Goal: Task Accomplishment & Management: Manage account settings

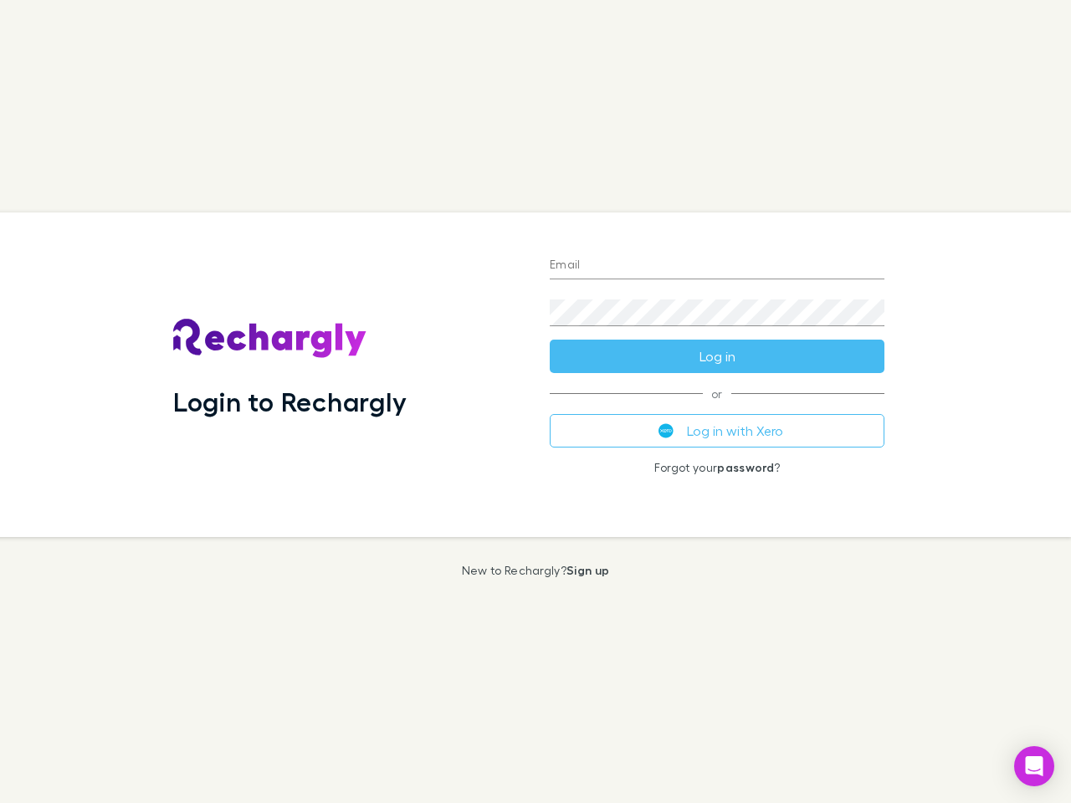
click at [536, 402] on div "Login to Rechargly" at bounding box center [348, 375] width 377 height 325
click at [717, 266] on input "Email" at bounding box center [717, 266] width 335 height 27
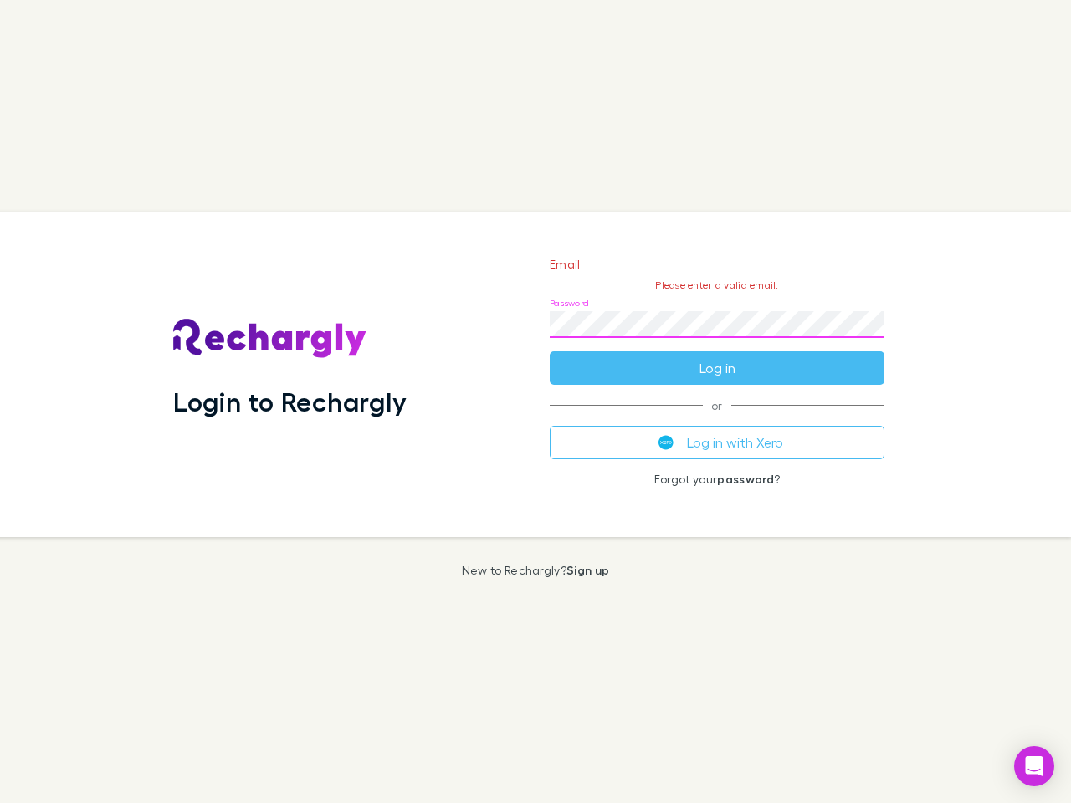
click at [717, 357] on form "Email Please enter a valid email. Password Log in" at bounding box center [717, 312] width 335 height 146
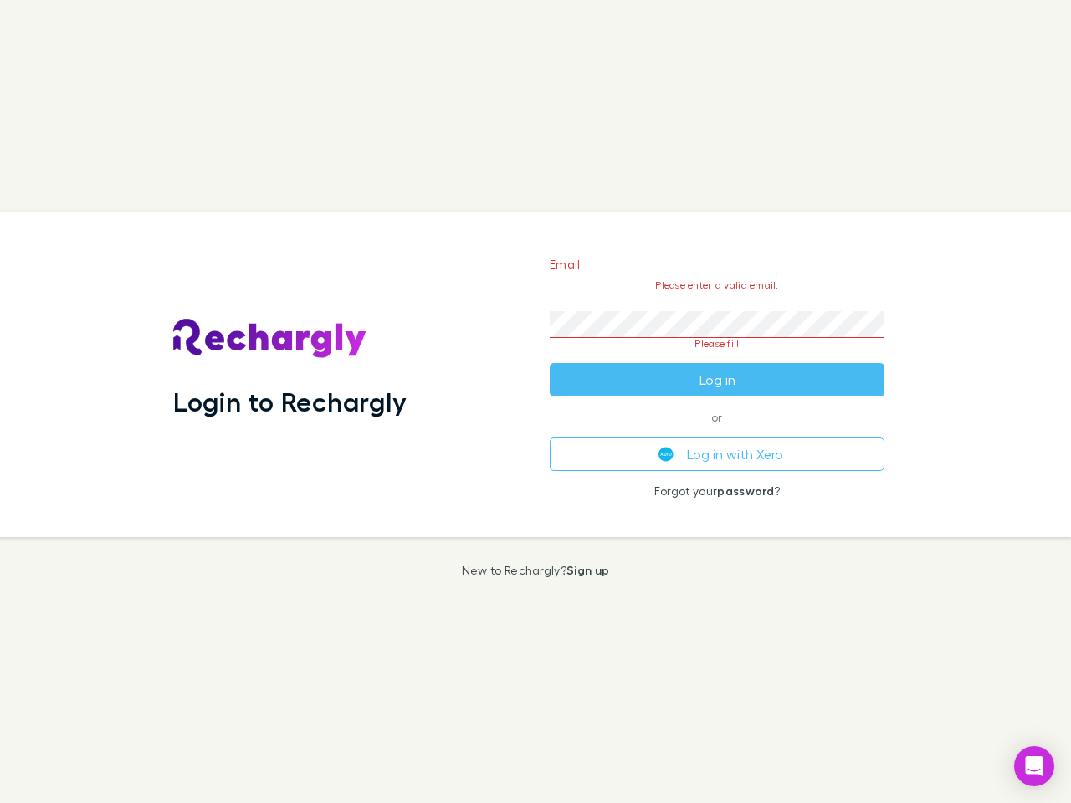
click at [717, 431] on div "Email Please enter a valid email. Password Please fill Log in or Log in with Xe…" at bounding box center [717, 375] width 362 height 325
click at [1034, 767] on icon "Open Intercom Messenger" at bounding box center [1035, 767] width 18 height 20
